Goal: Information Seeking & Learning: Stay updated

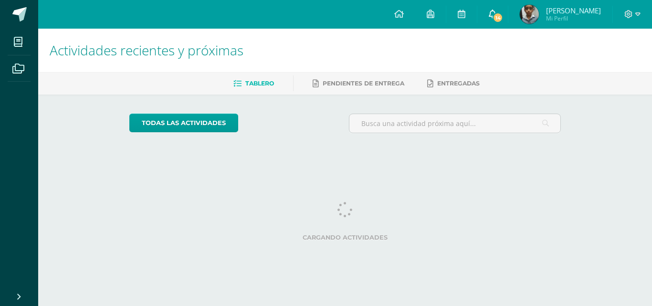
click at [496, 6] on link "14" at bounding box center [492, 14] width 31 height 29
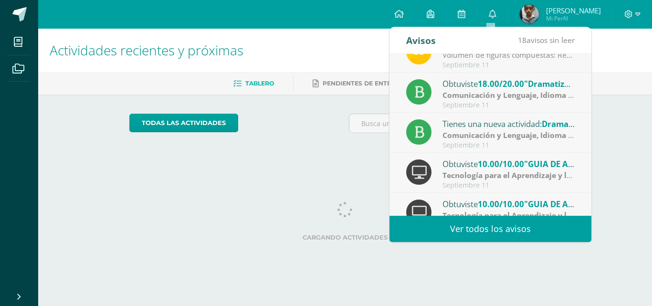
scroll to position [159, 0]
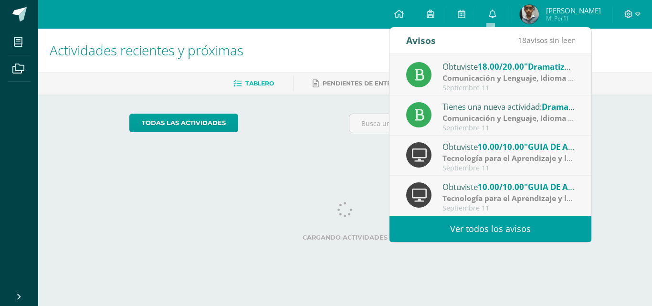
click at [544, 235] on link "Ver todos los avisos" at bounding box center [491, 229] width 202 height 26
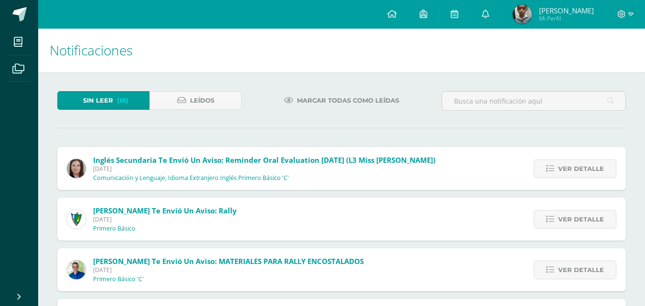
click at [528, 229] on div "Ver detalle" at bounding box center [572, 219] width 106 height 43
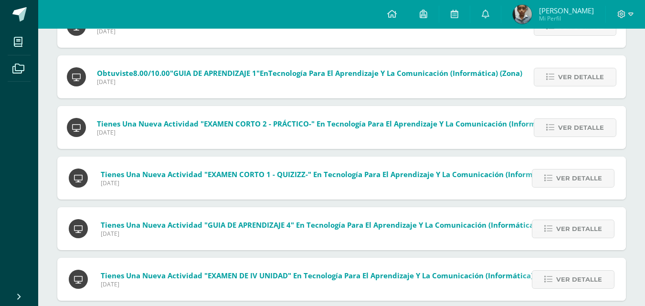
scroll to position [763, 0]
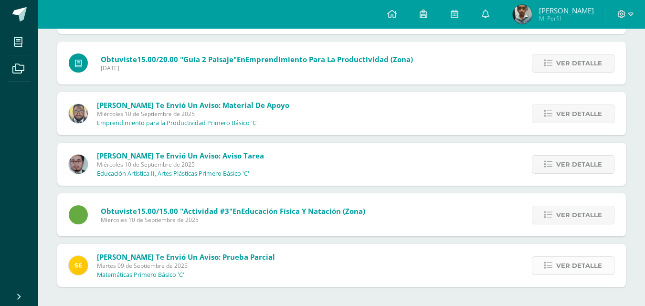
click at [548, 267] on icon at bounding box center [548, 266] width 8 height 8
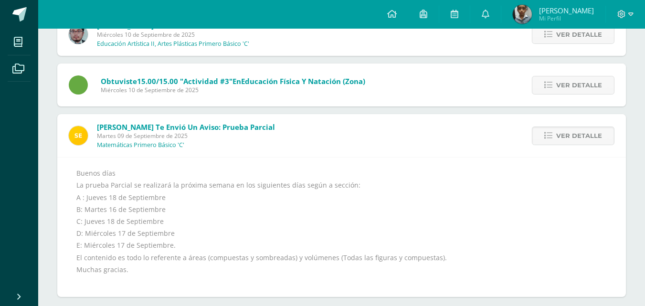
scroll to position [903, 0]
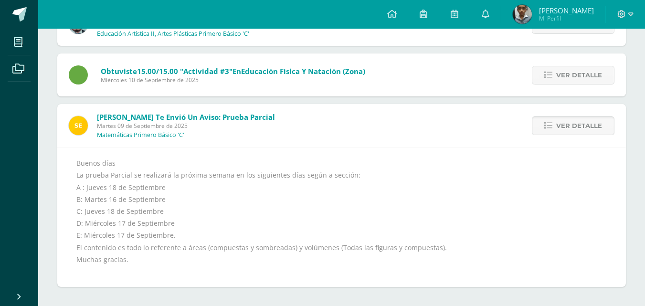
click at [548, 125] on icon at bounding box center [548, 126] width 8 height 8
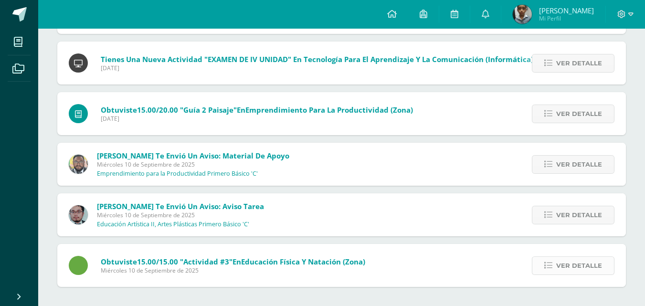
click at [557, 268] on link "Ver detalle" at bounding box center [573, 265] width 83 height 19
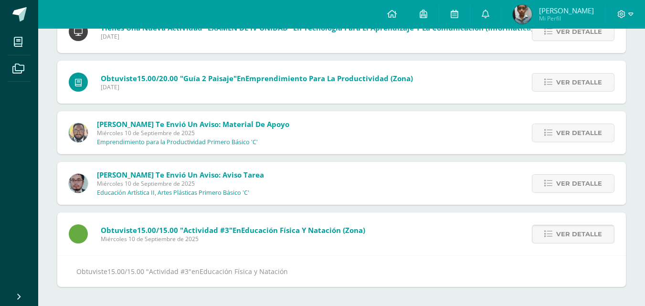
click at [562, 233] on span "Ver detalle" at bounding box center [579, 234] width 46 height 18
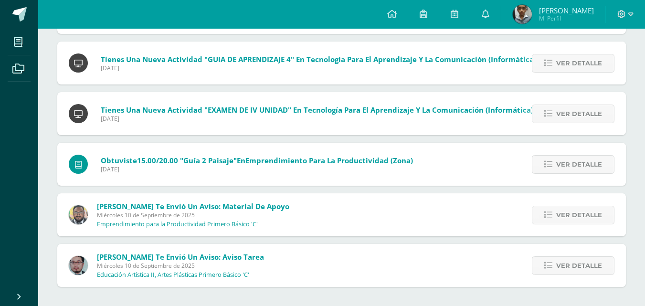
scroll to position [662, 0]
click at [563, 269] on span "Ver detalle" at bounding box center [579, 266] width 46 height 18
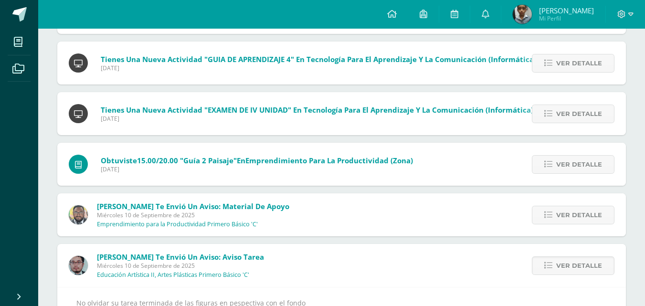
click at [561, 254] on div "Ver detalle" at bounding box center [572, 265] width 108 height 43
click at [576, 260] on span "Ver detalle" at bounding box center [579, 266] width 46 height 18
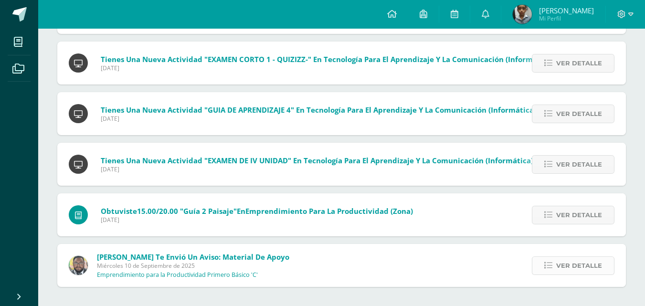
click at [577, 263] on span "Ver detalle" at bounding box center [579, 266] width 46 height 18
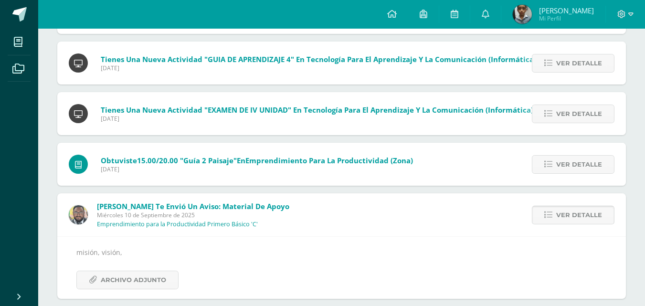
click at [575, 218] on span "Ver detalle" at bounding box center [579, 215] width 46 height 18
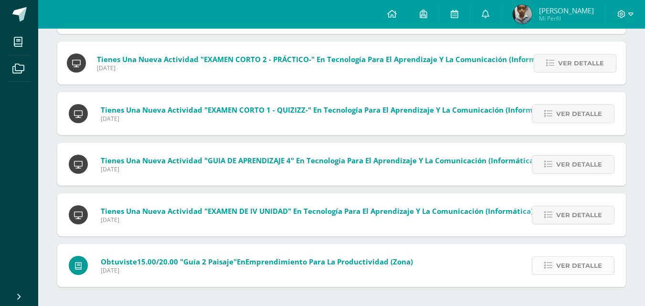
click at [572, 269] on span "Ver detalle" at bounding box center [579, 266] width 46 height 18
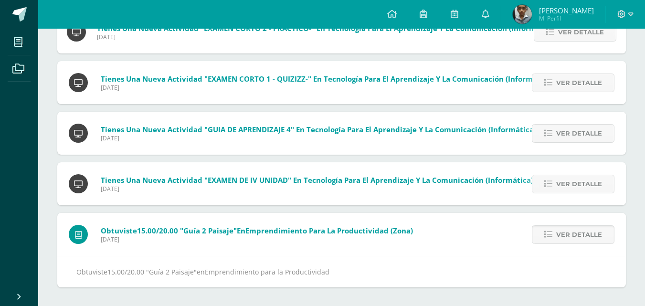
scroll to position [593, 0]
click at [585, 240] on span "Ver detalle" at bounding box center [579, 234] width 46 height 18
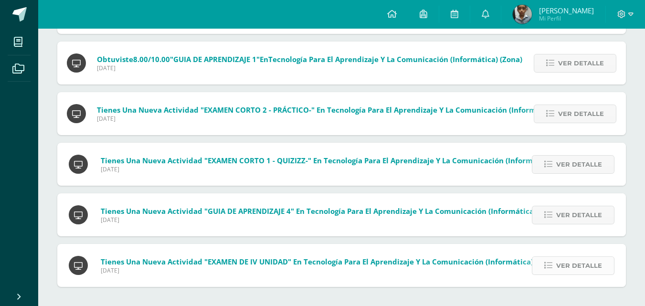
click at [580, 272] on span "Ver detalle" at bounding box center [579, 266] width 46 height 18
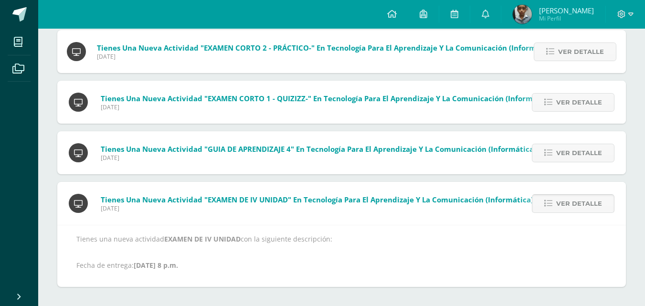
click at [585, 212] on span "Ver detalle" at bounding box center [579, 204] width 46 height 18
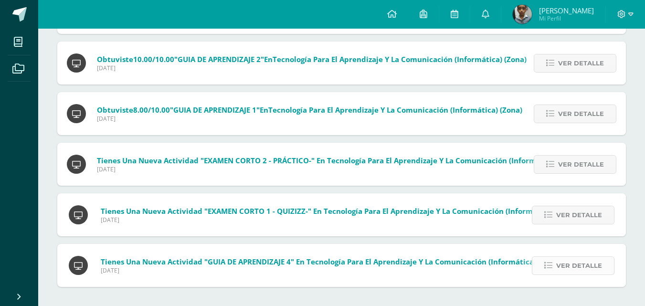
click at [583, 257] on span "Ver detalle" at bounding box center [579, 266] width 46 height 18
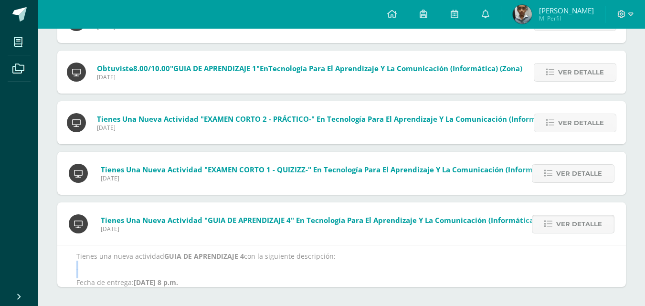
click at [583, 257] on p "Tienes una nueva actividad GUIA DE APRENDIZAJE 4 con la siguiente descripción: …" at bounding box center [341, 269] width 530 height 35
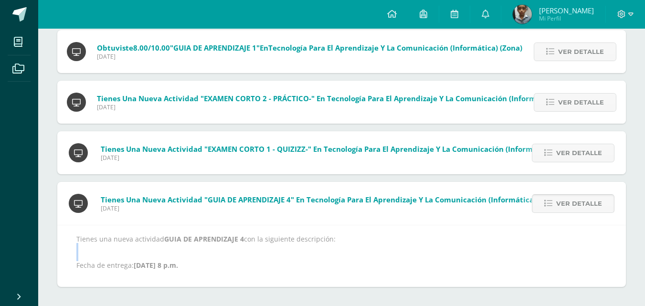
click at [577, 212] on link "Ver detalle" at bounding box center [573, 203] width 83 height 19
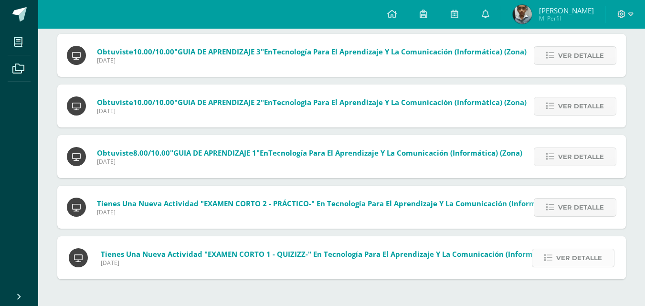
click at [577, 209] on div "Inglés Secundaria te envió un aviso: Reminder Oral Evaluation [DATE] (L3 Miss […" at bounding box center [341, 4] width 569 height 549
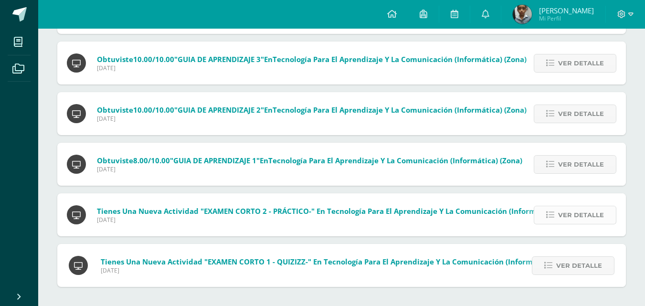
scroll to position [409, 0]
click at [575, 214] on span "Ver detalle" at bounding box center [581, 215] width 46 height 18
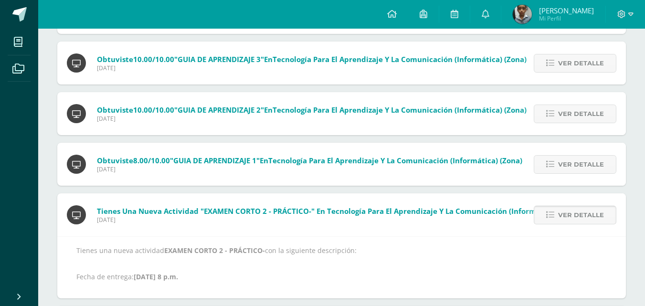
click at [582, 206] on span "Ver detalle" at bounding box center [581, 215] width 46 height 18
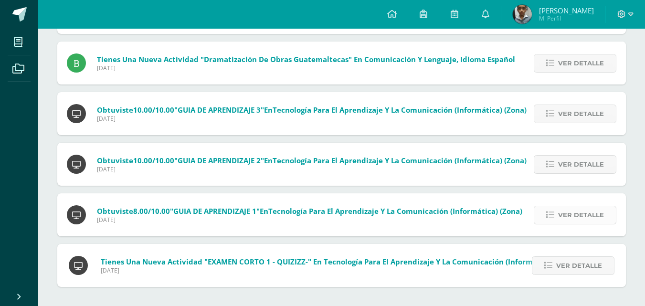
click at [588, 220] on span "Ver detalle" at bounding box center [581, 215] width 46 height 18
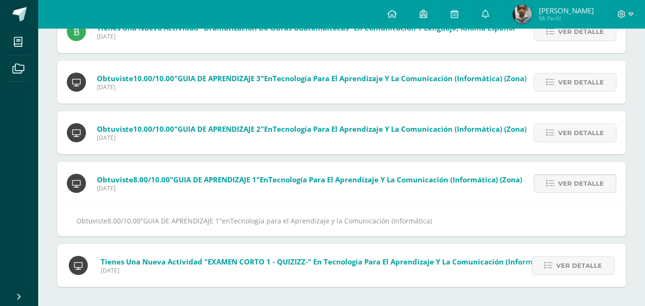
click at [586, 186] on span "Ver detalle" at bounding box center [581, 184] width 46 height 18
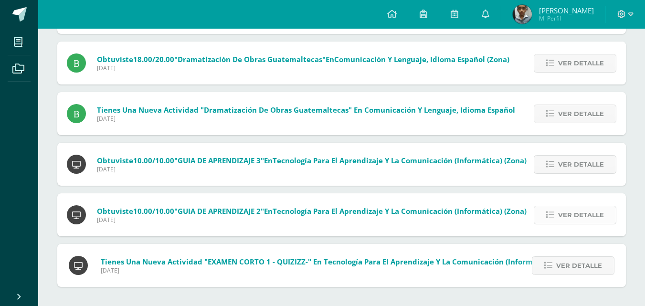
click at [577, 215] on span "Ver detalle" at bounding box center [581, 215] width 46 height 18
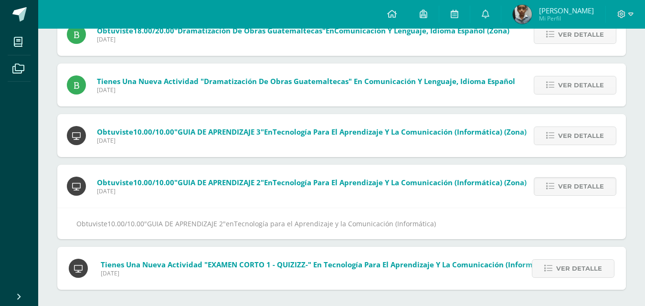
scroll to position [339, 0]
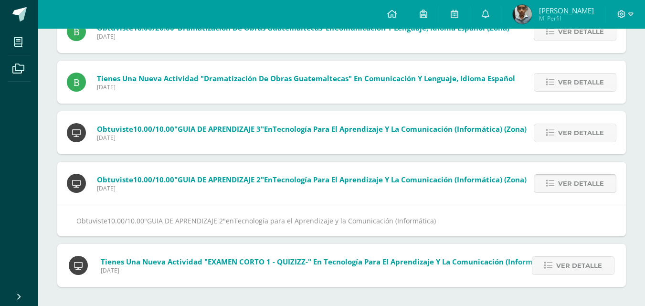
click at [586, 186] on span "Ver detalle" at bounding box center [581, 184] width 46 height 18
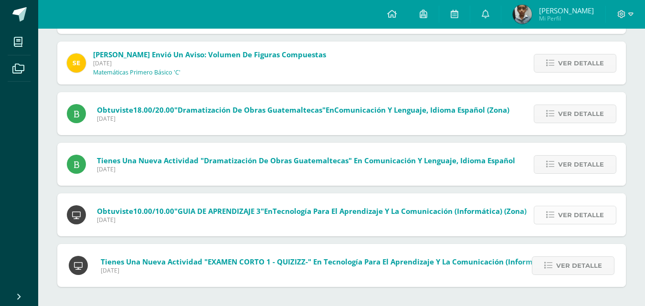
click at [582, 215] on span "Ver detalle" at bounding box center [581, 215] width 46 height 18
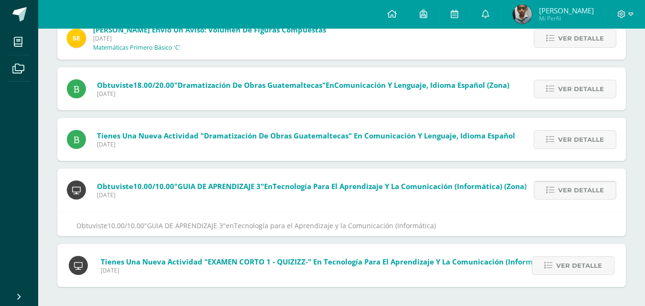
scroll to position [289, 0]
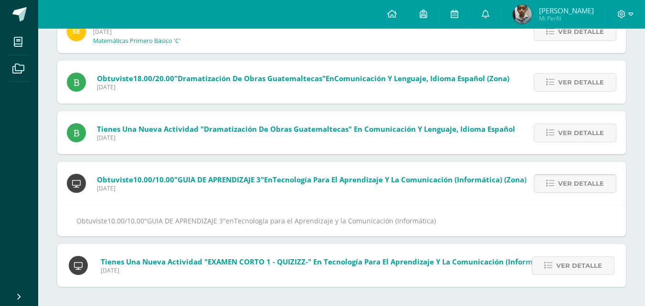
click at [591, 180] on span "Ver detalle" at bounding box center [581, 184] width 46 height 18
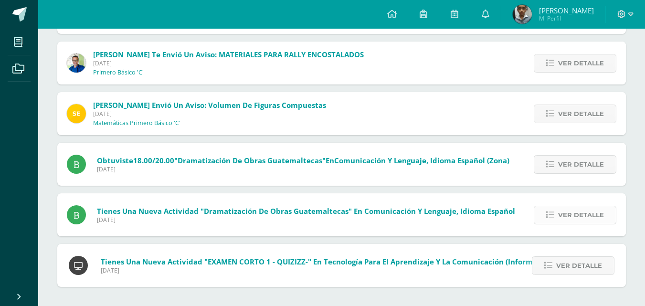
click at [588, 211] on span "Ver detalle" at bounding box center [581, 215] width 46 height 18
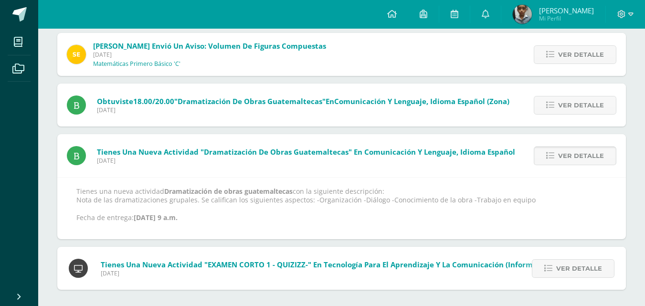
scroll to position [269, 0]
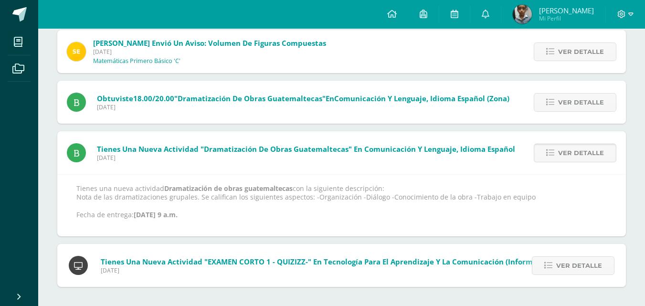
click at [574, 157] on span "Ver detalle" at bounding box center [581, 153] width 46 height 18
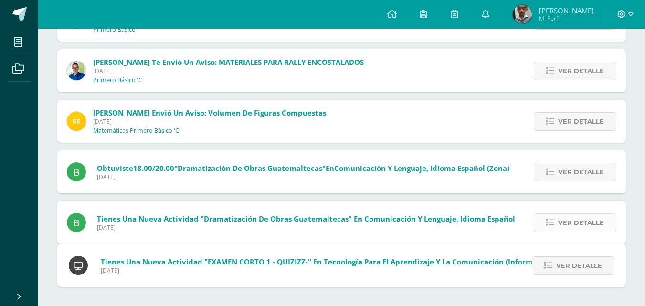
scroll to position [156, 0]
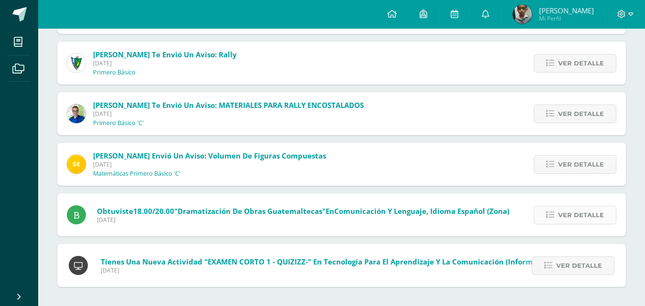
click at [566, 218] on span "Ver detalle" at bounding box center [581, 215] width 46 height 18
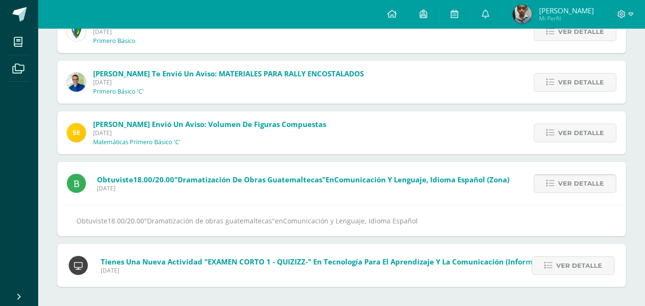
click at [580, 182] on span "Ver detalle" at bounding box center [581, 184] width 46 height 18
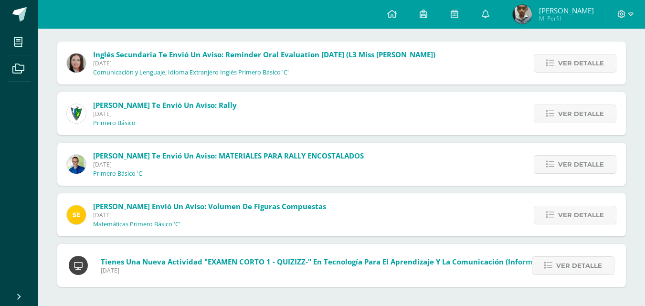
scroll to position [106, 0]
click at [570, 215] on span "Ver detalle" at bounding box center [581, 215] width 46 height 18
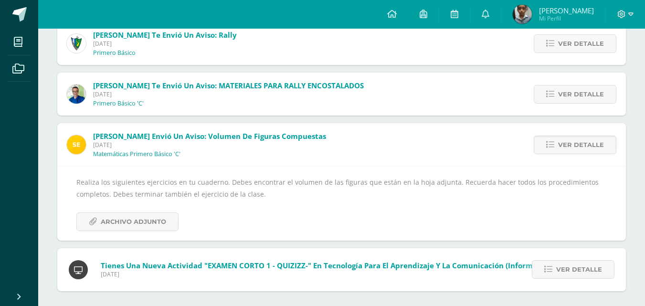
scroll to position [180, 0]
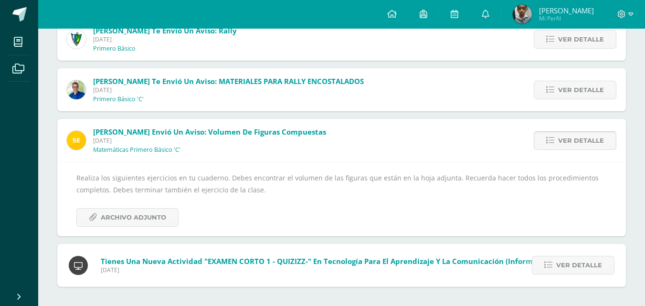
click at [595, 146] on span "Ver detalle" at bounding box center [581, 141] width 46 height 18
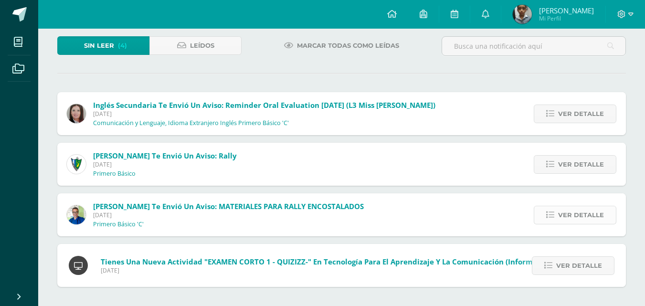
click at [583, 213] on span "Ver detalle" at bounding box center [581, 215] width 46 height 18
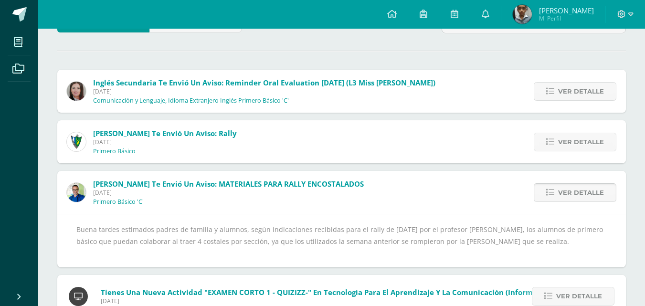
scroll to position [111, 0]
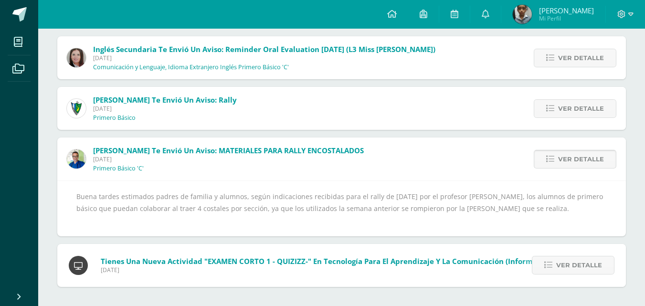
click at [588, 162] on span "Ver detalle" at bounding box center [581, 159] width 46 height 18
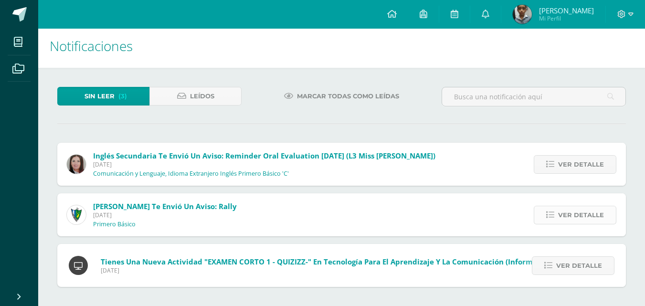
click at [593, 214] on span "Ver detalle" at bounding box center [581, 215] width 46 height 18
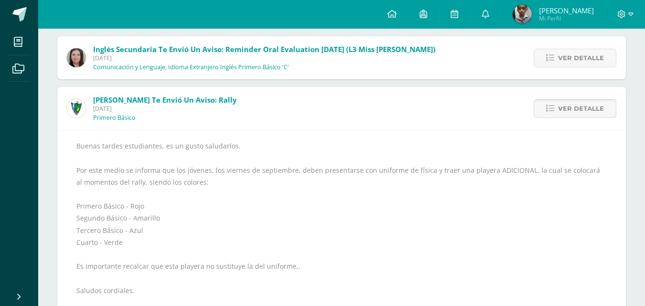
click at [592, 109] on span "Ver detalle" at bounding box center [581, 109] width 46 height 18
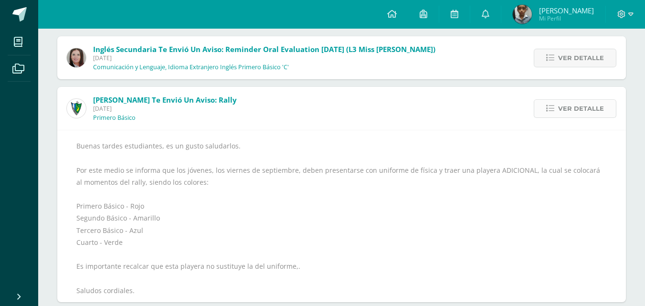
scroll to position [0, 0]
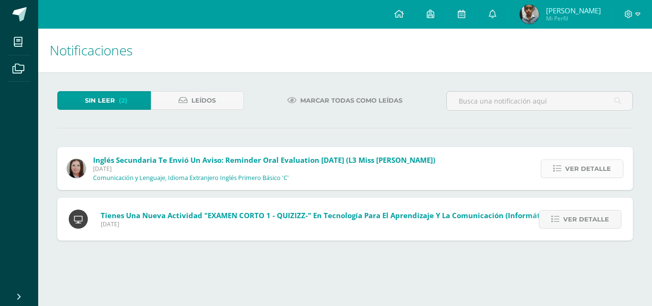
click at [597, 166] on span "Ver detalle" at bounding box center [588, 169] width 46 height 18
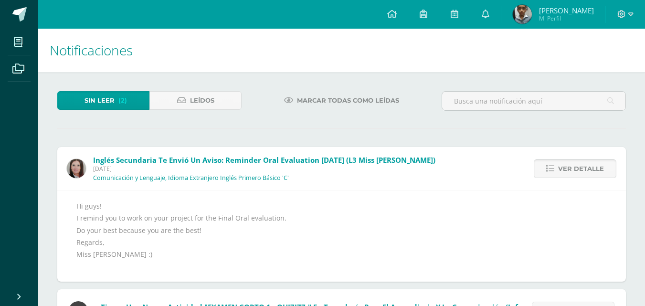
click at [597, 166] on span "Ver detalle" at bounding box center [581, 169] width 46 height 18
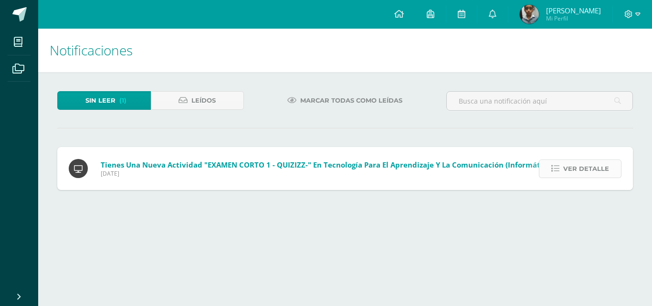
click at [596, 168] on span "Ver detalle" at bounding box center [586, 169] width 46 height 18
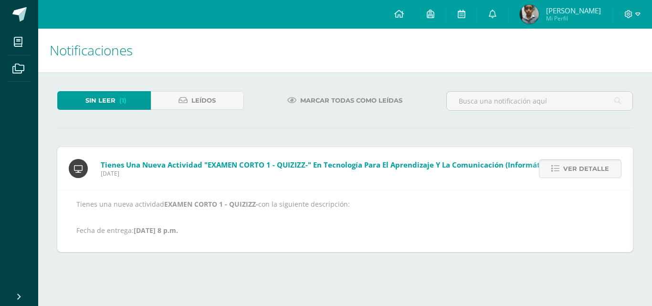
click at [596, 168] on span "Ver detalle" at bounding box center [586, 169] width 46 height 18
